Goal: Transaction & Acquisition: Purchase product/service

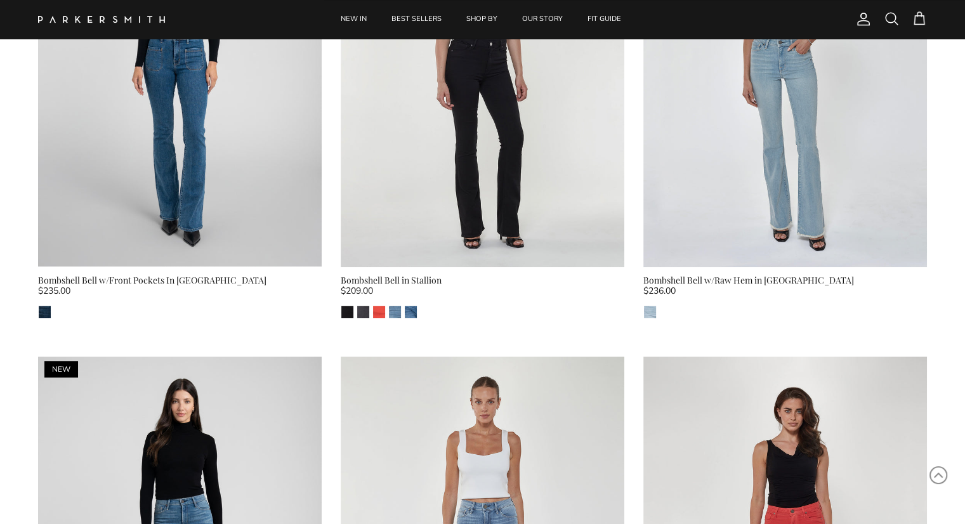
scroll to position [698, 0]
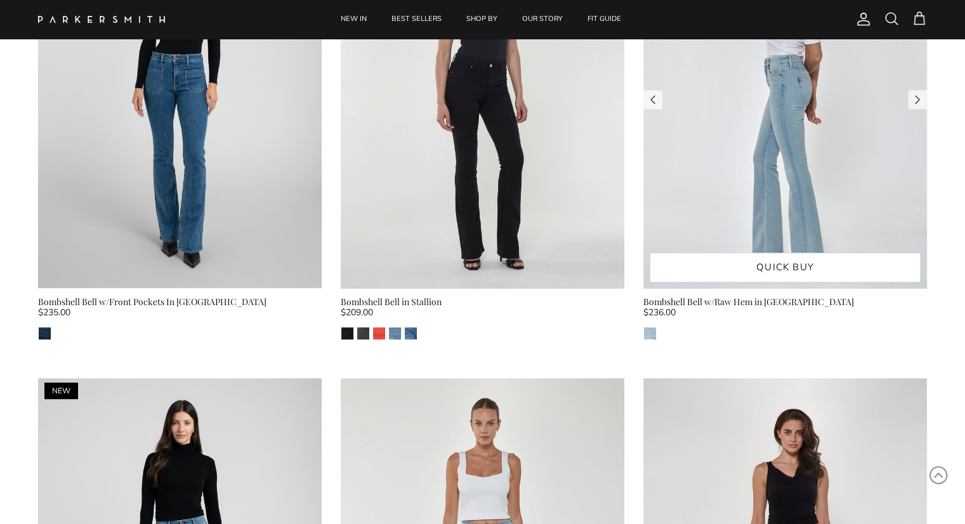
click at [812, 180] on img at bounding box center [786, 100] width 284 height 378
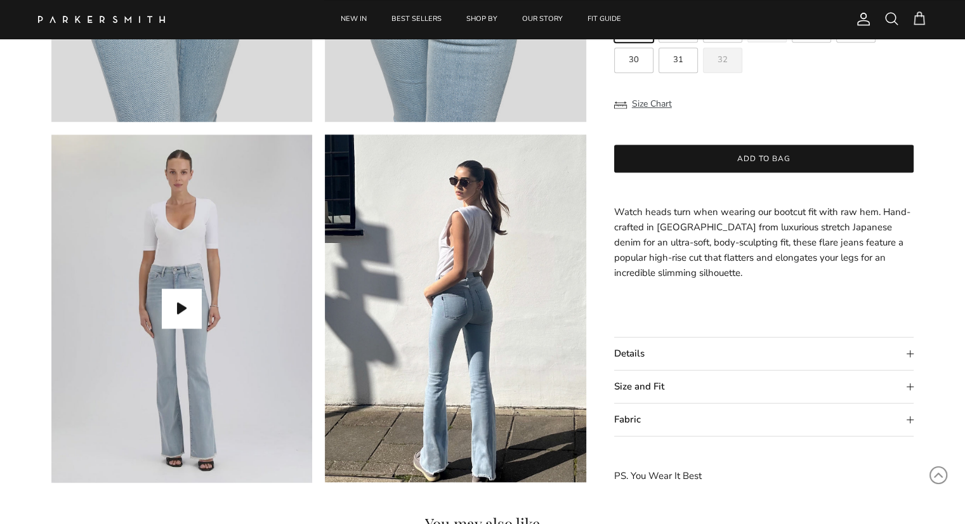
scroll to position [1079, 0]
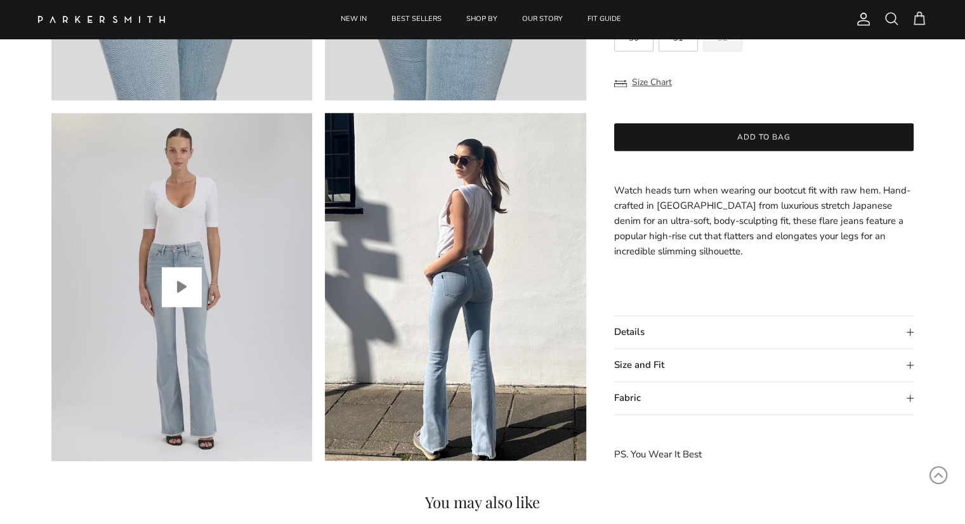
click at [177, 286] on button "Play video" at bounding box center [181, 286] width 39 height 39
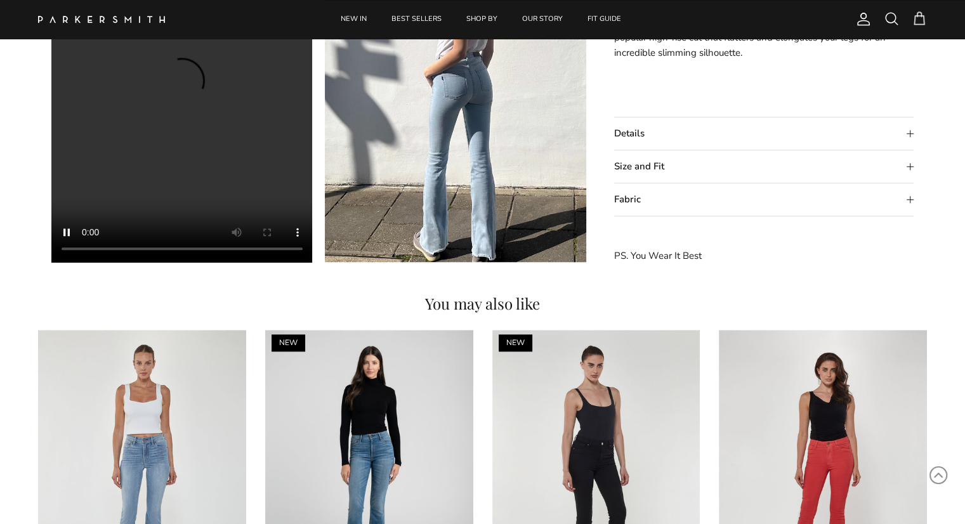
scroll to position [1333, 0]
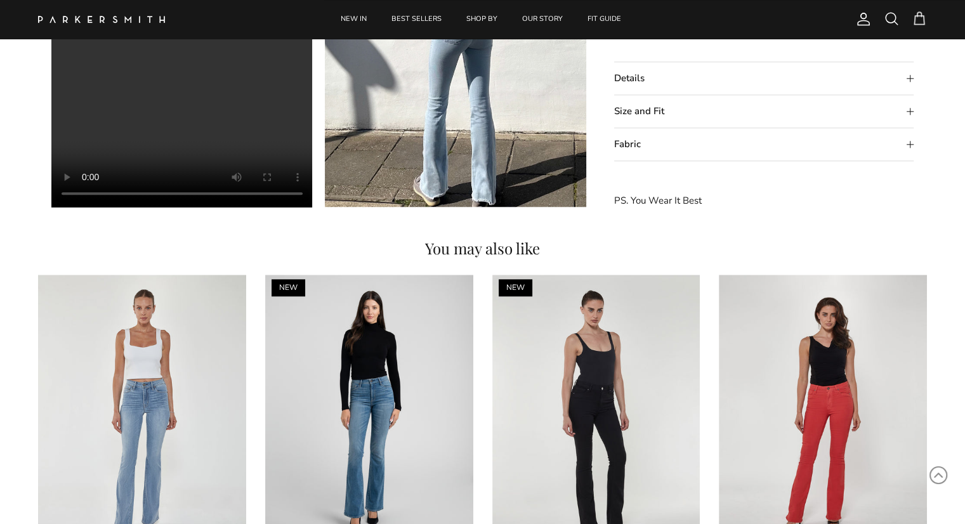
click at [906, 144] on summary "Fabric" at bounding box center [764, 145] width 300 height 32
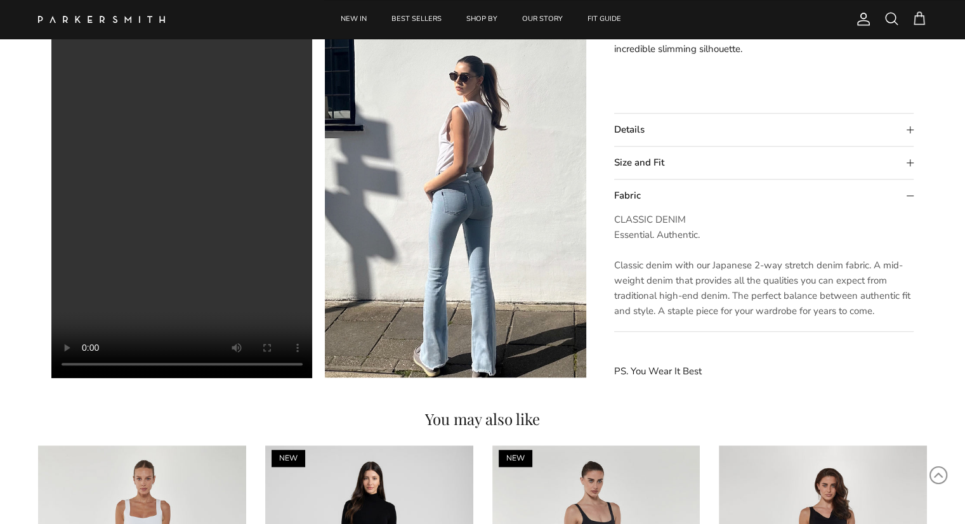
scroll to position [1142, 0]
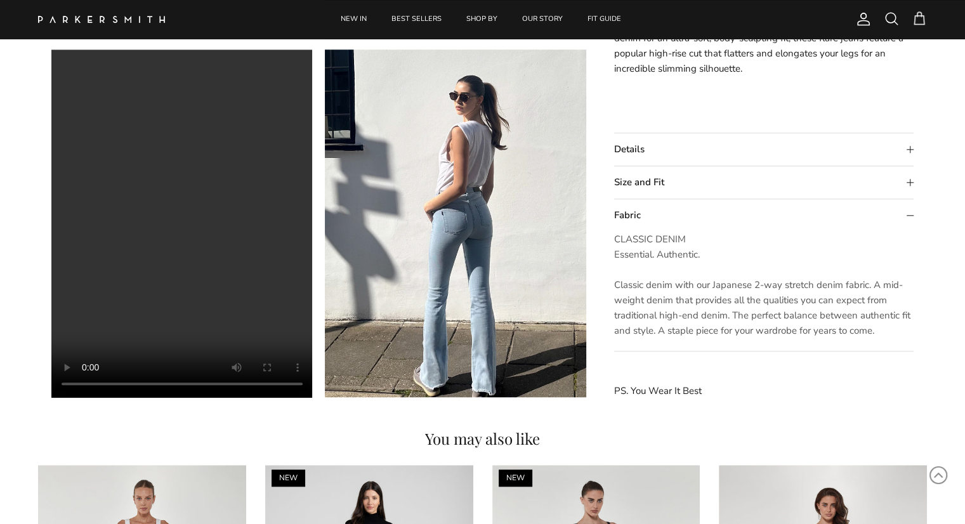
click at [911, 213] on summary "Fabric" at bounding box center [764, 216] width 300 height 32
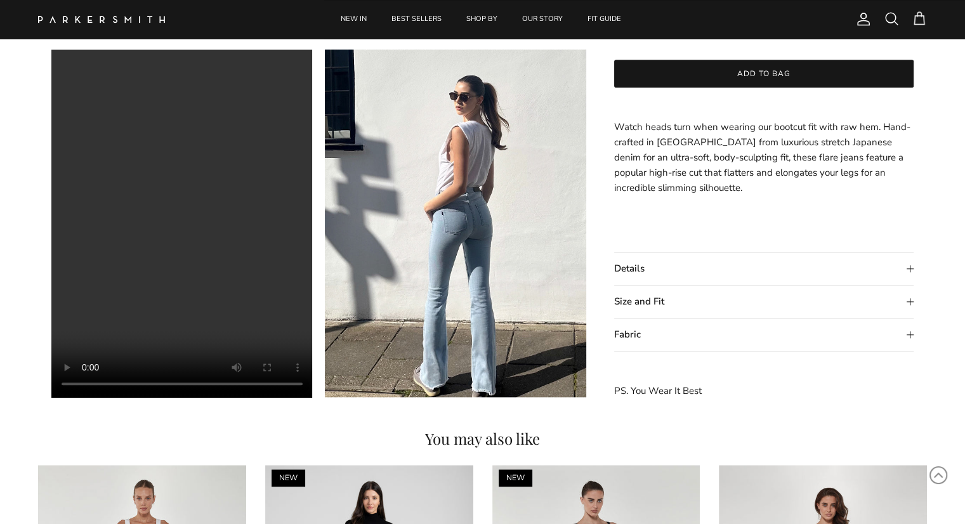
click at [906, 301] on summary "Size and Fit" at bounding box center [764, 302] width 300 height 32
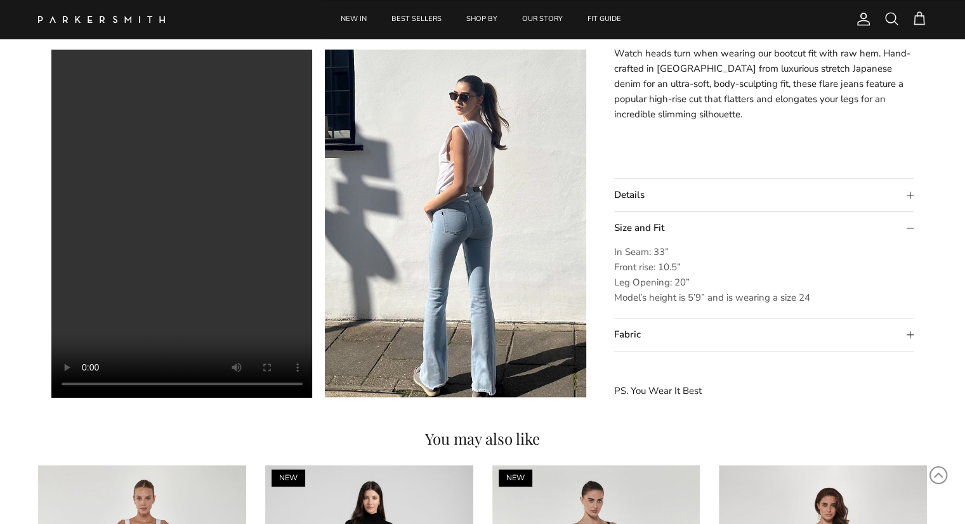
click at [914, 230] on summary "Size and Fit" at bounding box center [764, 229] width 300 height 32
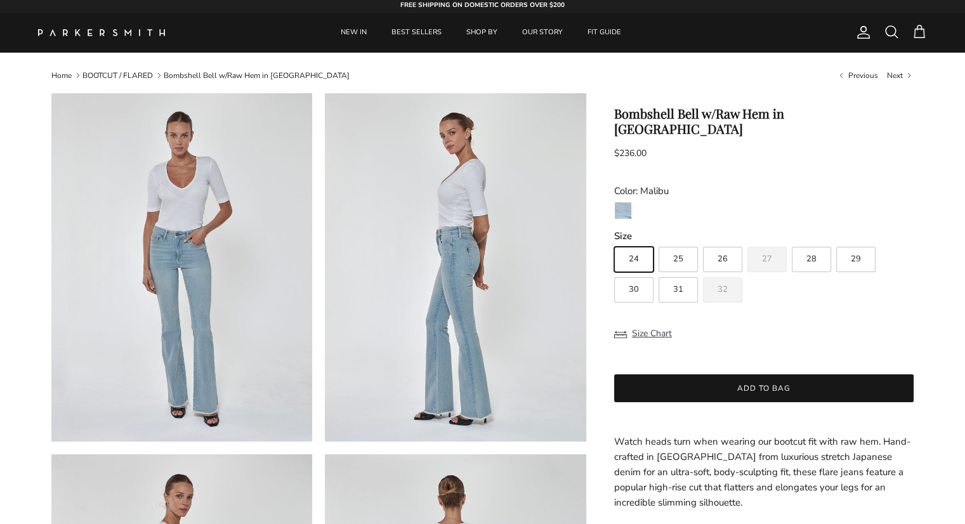
scroll to position [0, 0]
